Goal: Information Seeking & Learning: Learn about a topic

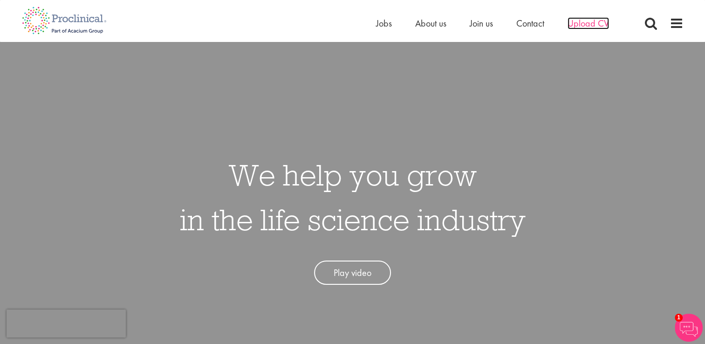
click at [581, 27] on span "Upload CV" at bounding box center [587, 23] width 41 height 12
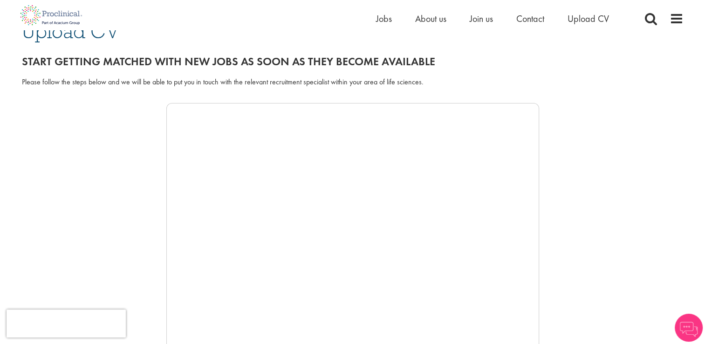
scroll to position [93, 0]
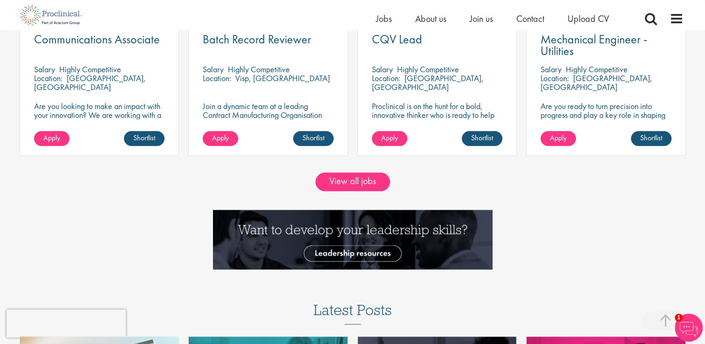
scroll to position [885, 0]
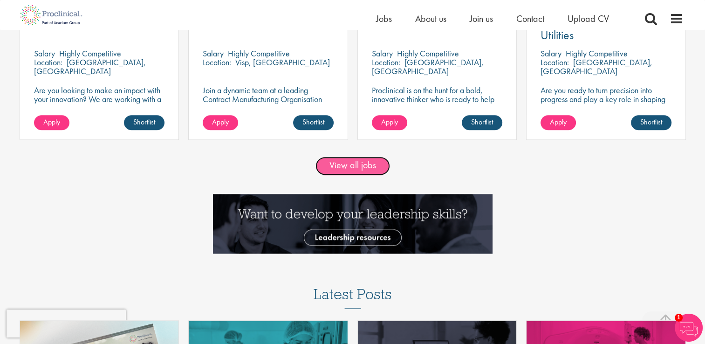
click at [369, 164] on link "View all jobs" at bounding box center [352, 166] width 75 height 19
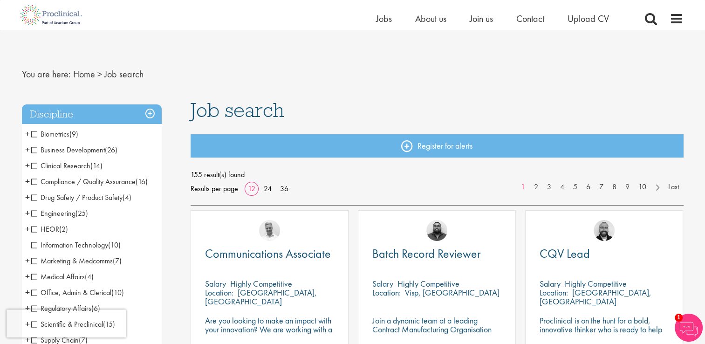
scroll to position [93, 0]
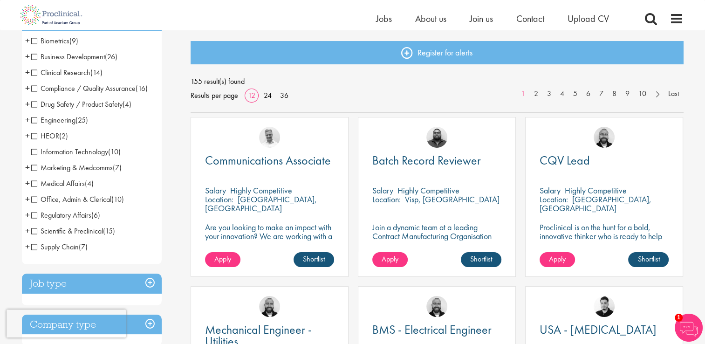
click at [112, 106] on span "Drug Safety / Product Safety" at bounding box center [76, 104] width 91 height 10
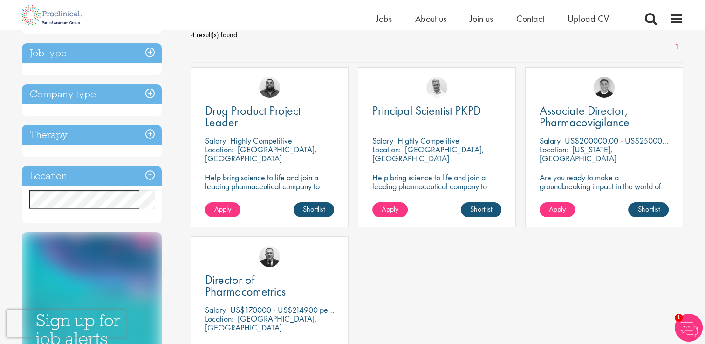
scroll to position [47, 0]
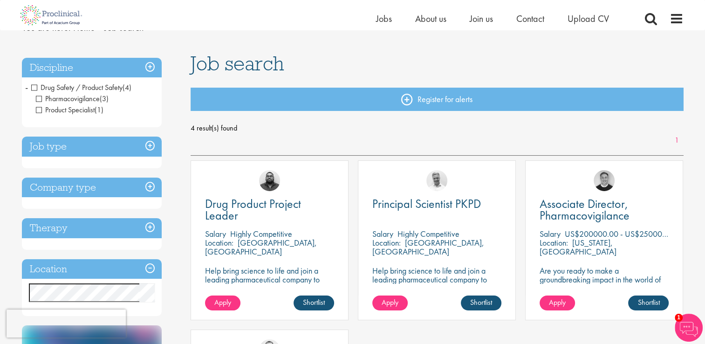
click at [101, 140] on h3 "Job type" at bounding box center [92, 146] width 140 height 20
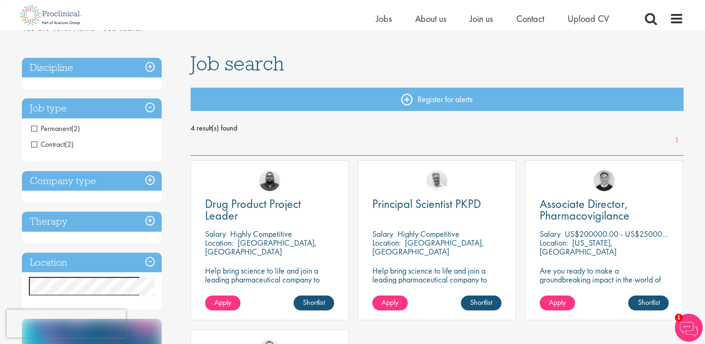
click at [119, 67] on h3 "Discipline" at bounding box center [92, 68] width 140 height 20
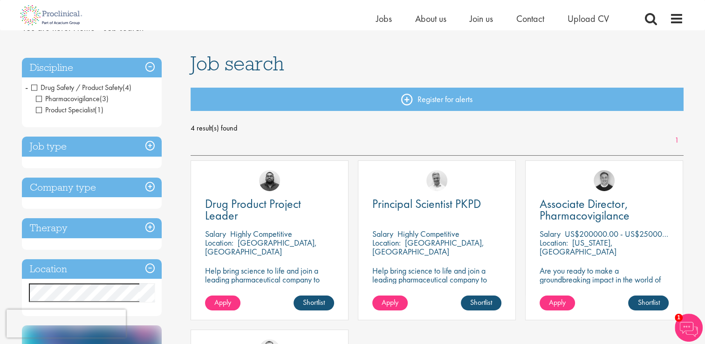
click at [142, 63] on h3 "Discipline" at bounding box center [92, 68] width 140 height 20
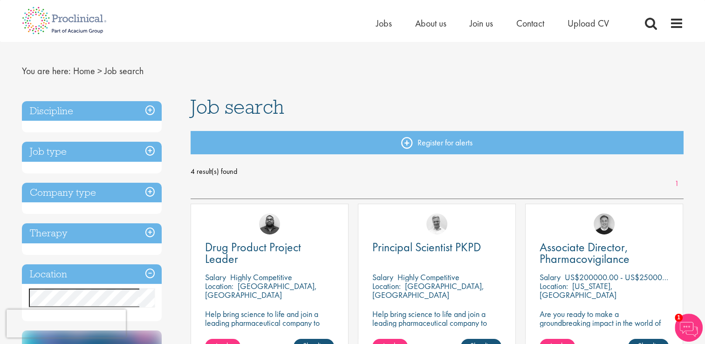
scroll to position [0, 0]
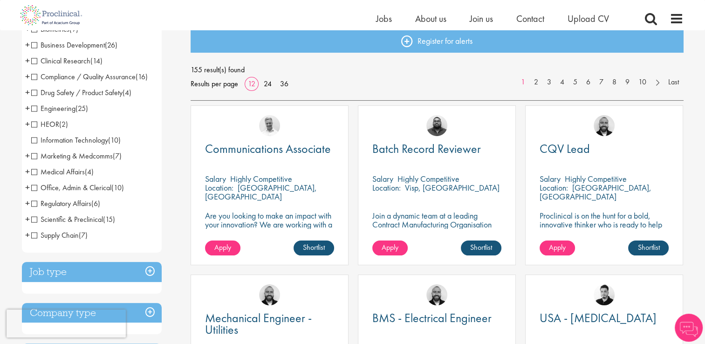
scroll to position [93, 0]
